Goal: Find specific page/section: Find specific page/section

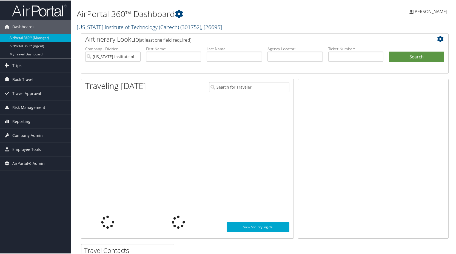
click at [110, 25] on link "[US_STATE] Institute of Technology (Caltech) ( 301752 ) , [ 26695 ]" at bounding box center [149, 26] width 145 height 7
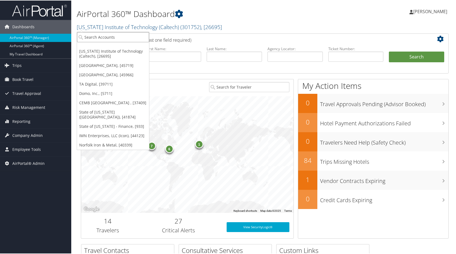
click at [100, 35] on input "search" at bounding box center [113, 37] width 72 height 10
type input "s"
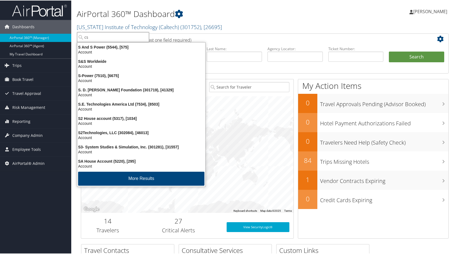
type input "csu"
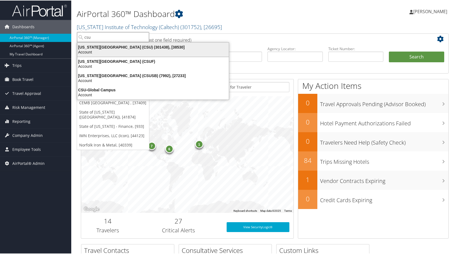
click at [103, 47] on div "California State University (CSU) (301438), [38530]" at bounding box center [153, 46] width 158 height 5
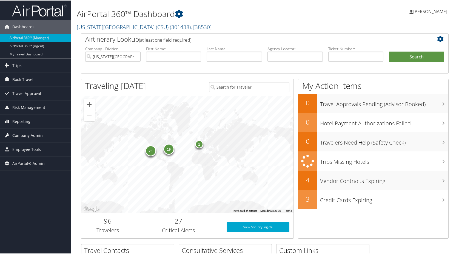
click at [25, 134] on span "Company Admin" at bounding box center [27, 135] width 30 height 14
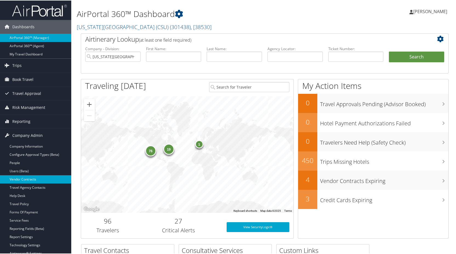
click at [35, 176] on link "Vendor Contracts" at bounding box center [35, 178] width 71 height 8
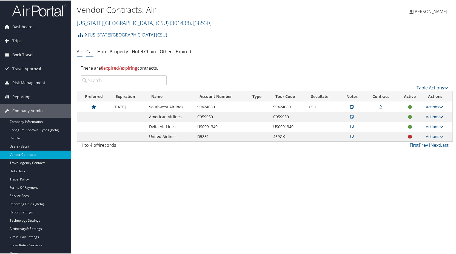
click at [91, 51] on link "Car" at bounding box center [89, 51] width 7 height 6
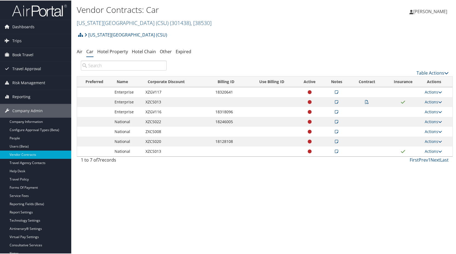
click at [308, 91] on icon at bounding box center [310, 92] width 4 height 4
click at [440, 91] on icon at bounding box center [440, 92] width 4 height 4
click at [415, 97] on link "View Notes" at bounding box center [420, 99] width 36 height 9
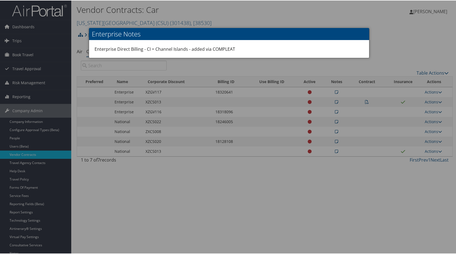
click at [317, 9] on div at bounding box center [229, 127] width 458 height 254
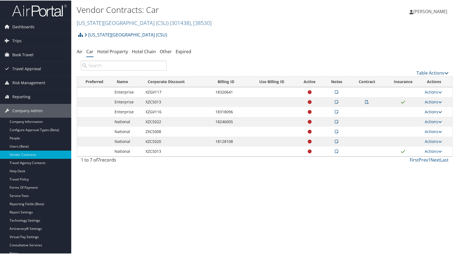
click at [430, 111] on link "Actions" at bounding box center [433, 110] width 17 height 5
click at [422, 130] on link "View Contracts" at bounding box center [420, 128] width 36 height 9
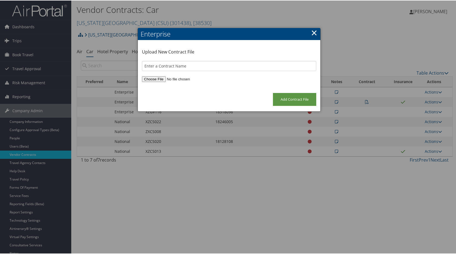
click at [314, 33] on link "×" at bounding box center [314, 32] width 6 height 11
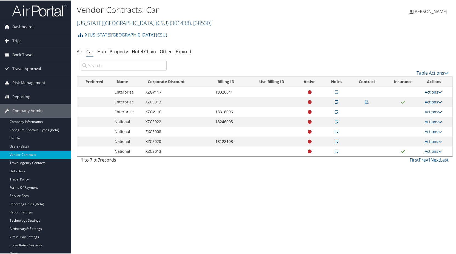
click at [427, 110] on link "Actions" at bounding box center [433, 110] width 17 height 5
click at [268, 207] on div "Vendor Contracts: Car California State University (CSU) ( 301438 ) , [ 38530 ] …" at bounding box center [264, 127] width 387 height 254
click at [212, 187] on div "Vendor Contracts: Car California State University (CSU) ( 301438 ) , [ 38530 ] …" at bounding box center [264, 127] width 387 height 254
click at [134, 34] on link "[US_STATE][GEOGRAPHIC_DATA] (CSU)" at bounding box center [125, 34] width 83 height 11
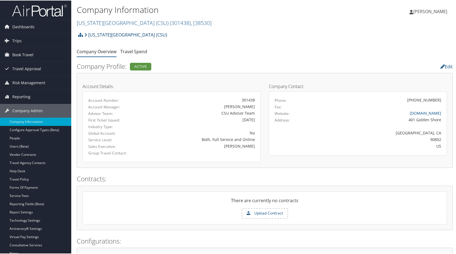
click at [138, 31] on link "[US_STATE][GEOGRAPHIC_DATA] (CSU)" at bounding box center [125, 34] width 83 height 11
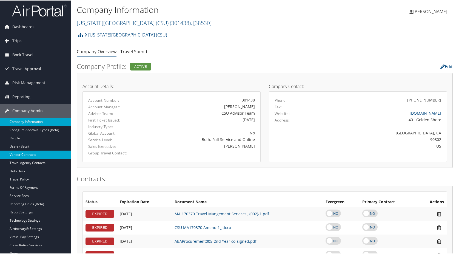
click at [34, 152] on link "Vendor Contracts" at bounding box center [35, 154] width 71 height 8
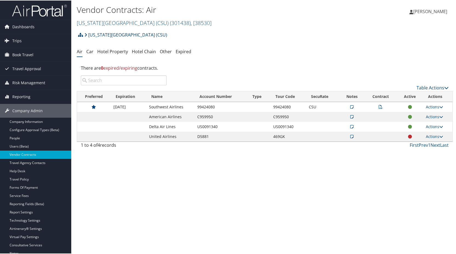
click at [135, 33] on link "[US_STATE][GEOGRAPHIC_DATA] (CSU)" at bounding box center [125, 34] width 83 height 11
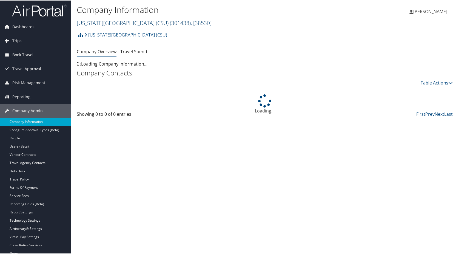
click at [174, 26] on span "( 301438 )" at bounding box center [180, 22] width 21 height 7
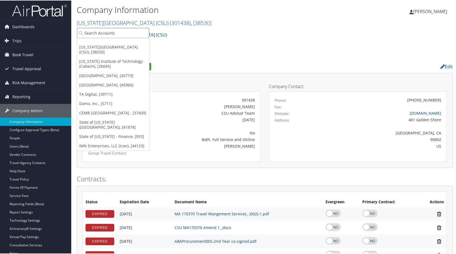
click at [104, 32] on input "search" at bounding box center [113, 32] width 72 height 10
type input "c"
type input "7309"
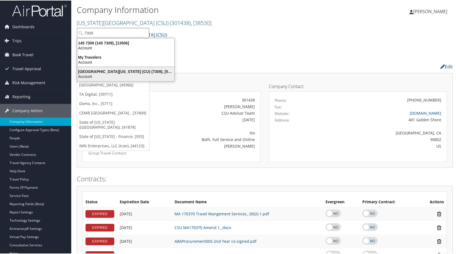
click at [107, 72] on div "University of Colorado (CU) (7309), [5251]" at bounding box center [126, 70] width 104 height 5
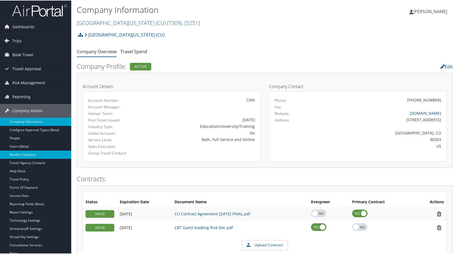
click at [26, 154] on link "Vendor Contracts" at bounding box center [35, 154] width 71 height 8
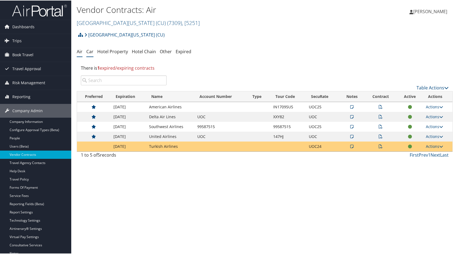
click at [88, 50] on link "Car" at bounding box center [89, 51] width 7 height 6
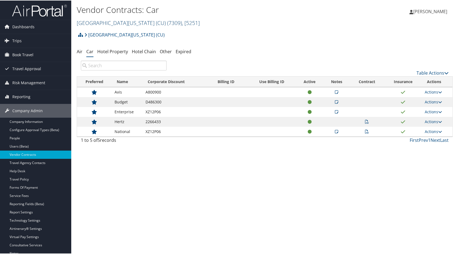
click at [114, 21] on link "University of Colorado (CU) ( 7309 ) , [ 5251 ]" at bounding box center [138, 22] width 123 height 7
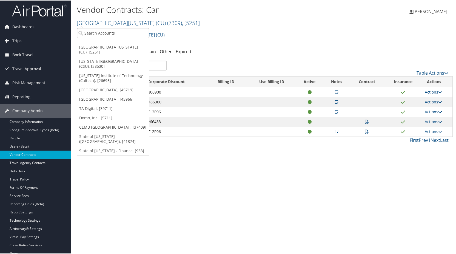
click at [104, 32] on input "search" at bounding box center [113, 32] width 72 height 10
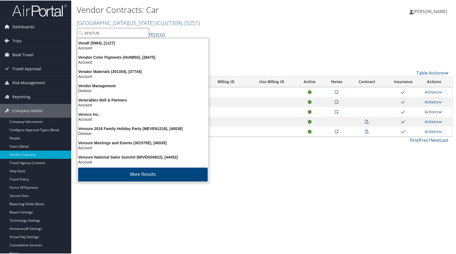
type input "VENTURE"
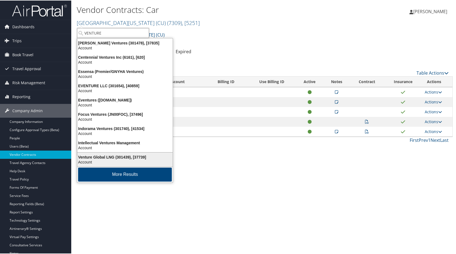
click at [113, 154] on div "Venture Global LNG (301439), [37739]" at bounding box center [125, 156] width 102 height 5
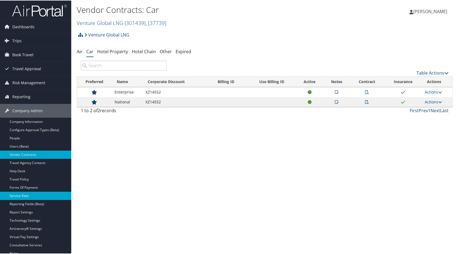
drag, startPoint x: 0, startPoint y: 0, endPoint x: 35, endPoint y: 195, distance: 197.8
click at [35, 195] on link "Service Fees" at bounding box center [35, 195] width 71 height 8
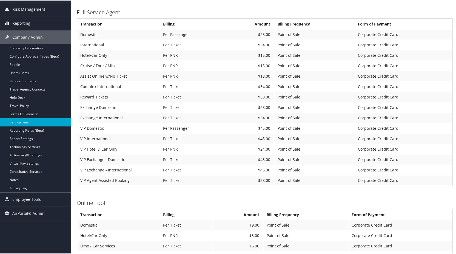
scroll to position [192, 0]
